Goal: Task Accomplishment & Management: Use online tool/utility

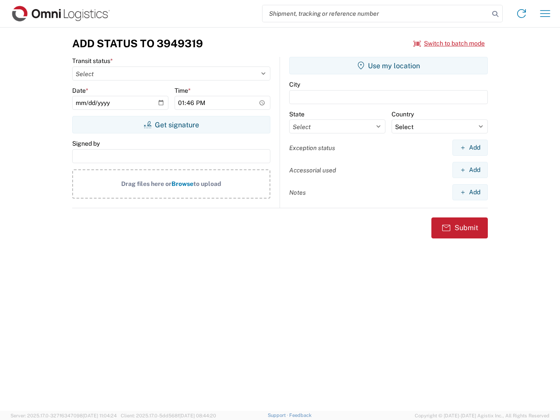
click at [376, 14] on input "search" at bounding box center [376, 13] width 227 height 17
click at [496, 14] on icon at bounding box center [496, 14] width 12 height 12
click at [522, 14] on icon at bounding box center [522, 14] width 14 height 14
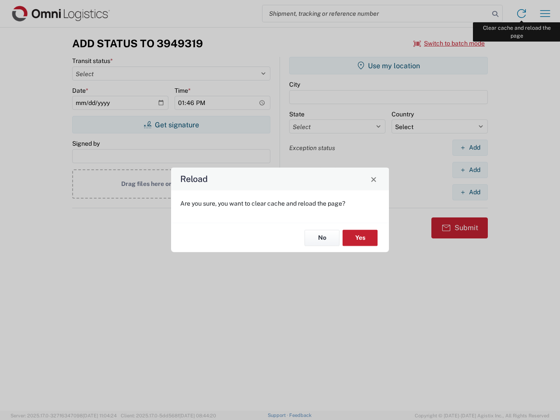
click at [546, 14] on div "Reload Are you sure, you want to clear cache and reload the page? No Yes" at bounding box center [280, 210] width 560 height 420
click at [450, 43] on div "Reload Are you sure, you want to clear cache and reload the page? No Yes" at bounding box center [280, 210] width 560 height 420
click at [171, 125] on div "Reload Are you sure, you want to clear cache and reload the page? No Yes" at bounding box center [280, 210] width 560 height 420
click at [389, 66] on div "Reload Are you sure, you want to clear cache and reload the page? No Yes" at bounding box center [280, 210] width 560 height 420
click at [470, 148] on div "Reload Are you sure, you want to clear cache and reload the page? No Yes" at bounding box center [280, 210] width 560 height 420
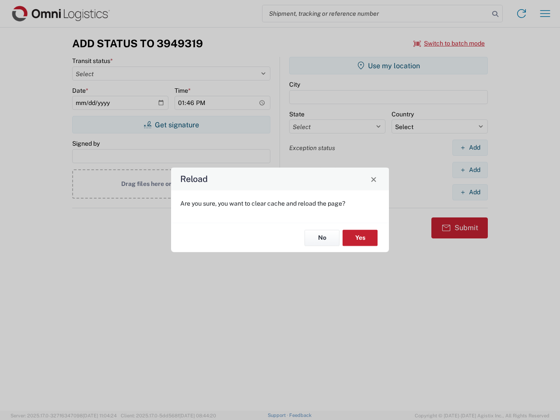
click at [470, 170] on div "Reload Are you sure, you want to clear cache and reload the page? No Yes" at bounding box center [280, 210] width 560 height 420
click at [470, 192] on div "Reload Are you sure, you want to clear cache and reload the page? No Yes" at bounding box center [280, 210] width 560 height 420
